Goal: Navigation & Orientation: Find specific page/section

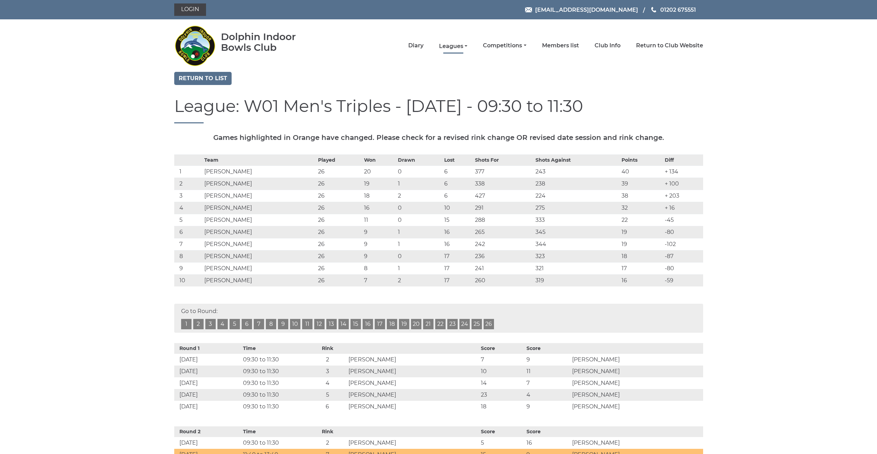
click at [454, 46] on link "Leagues" at bounding box center [453, 47] width 28 height 8
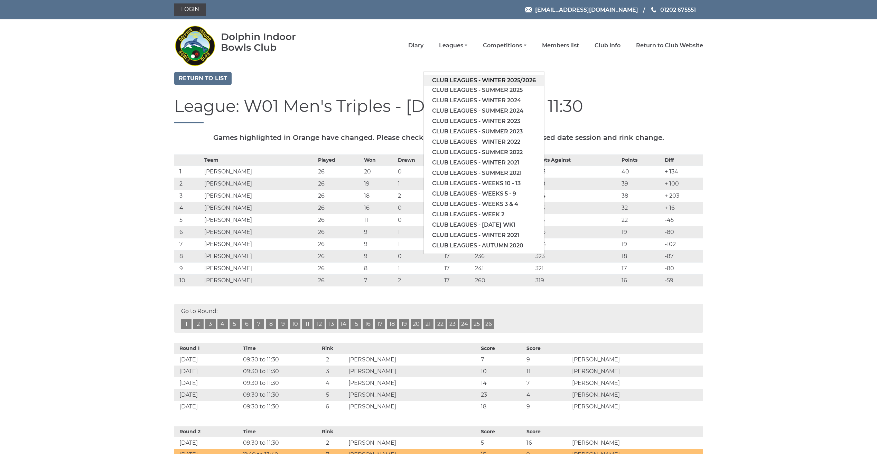
click at [446, 81] on link "Club leagues - Winter 2025/2026" at bounding box center [484, 80] width 120 height 10
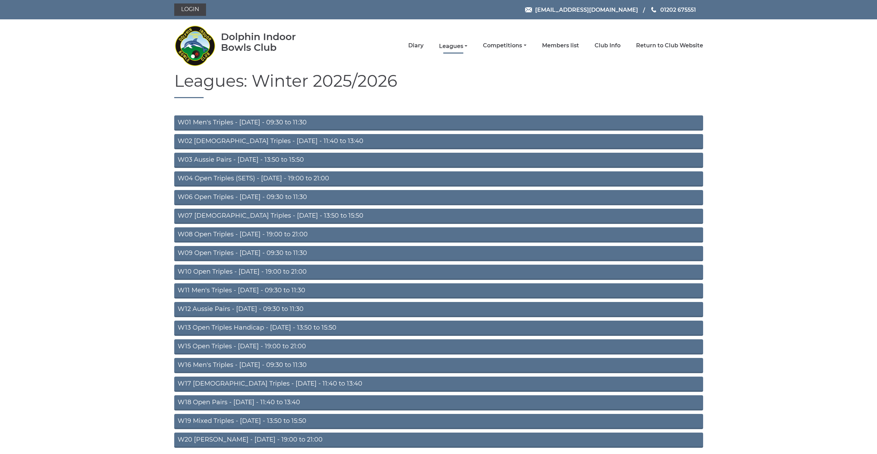
click at [451, 47] on link "Leagues" at bounding box center [453, 47] width 28 height 8
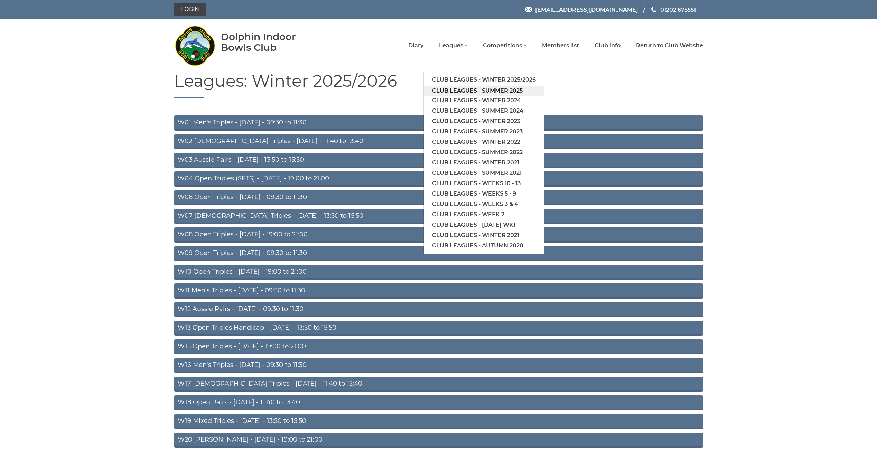
click at [441, 89] on link "Club leagues - Summer 2025" at bounding box center [484, 91] width 120 height 10
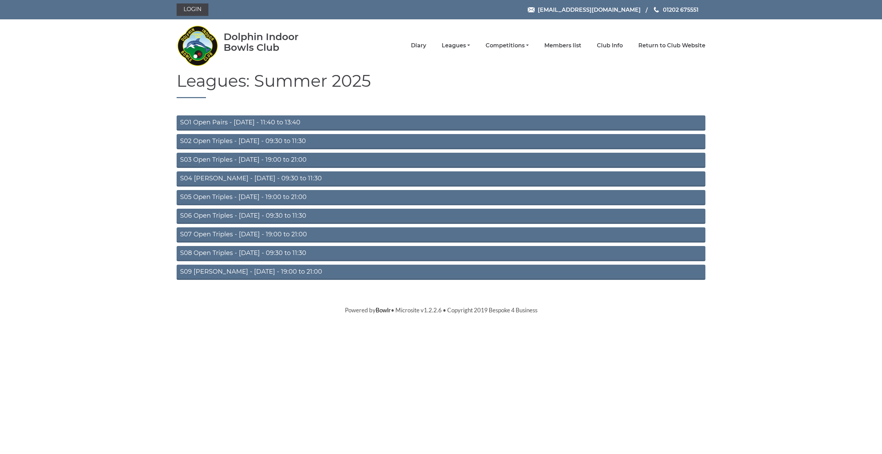
click at [300, 142] on link "S02 Open Triples - Tuesday - 09:30 to 11:30" at bounding box center [441, 141] width 529 height 15
